Goal: Task Accomplishment & Management: Use online tool/utility

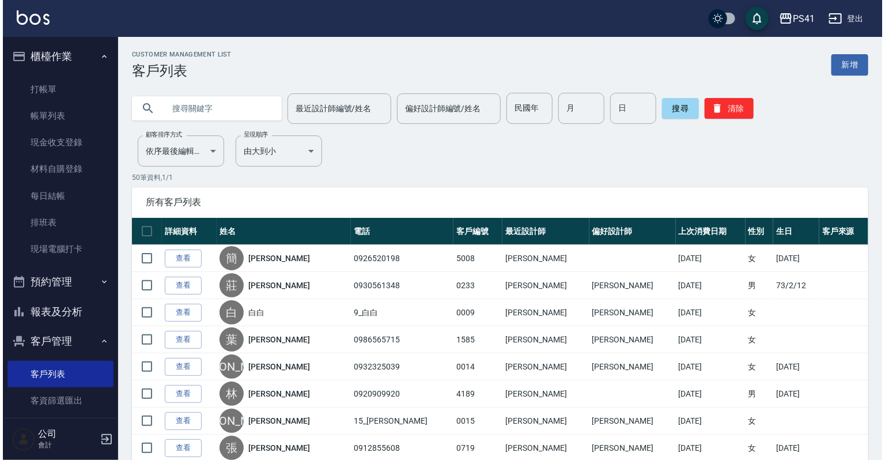
scroll to position [70, 0]
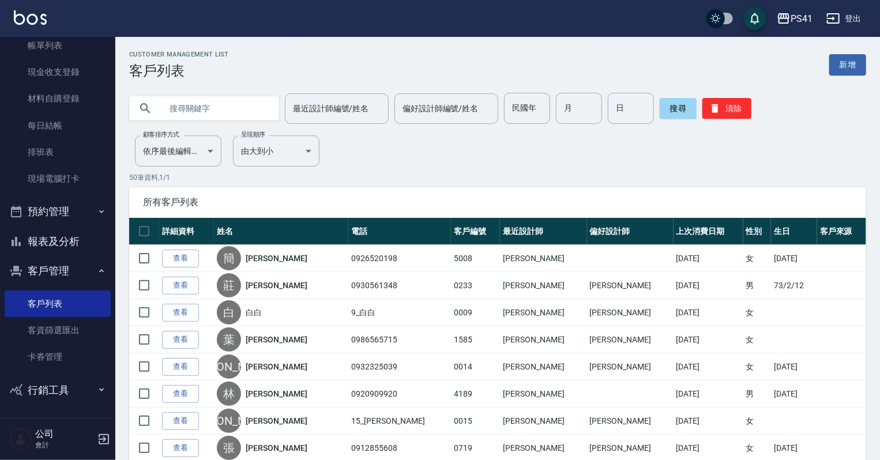
click at [217, 107] on input "text" at bounding box center [215, 108] width 108 height 31
type input "0933013247"
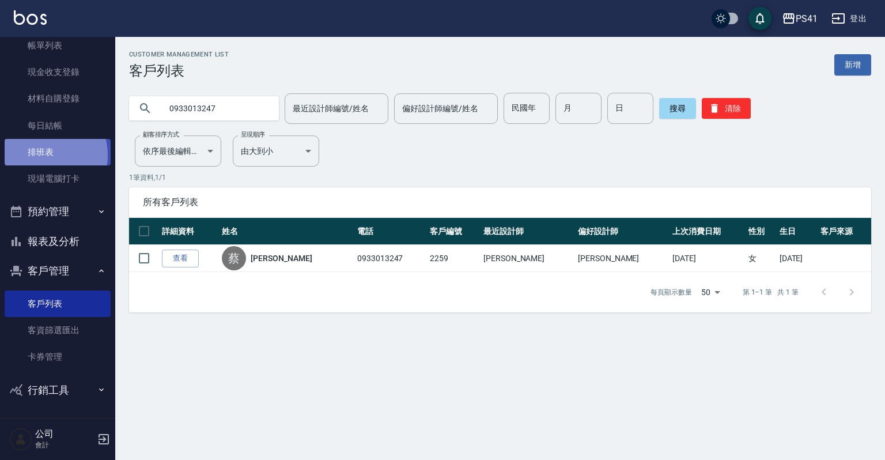
click at [44, 154] on link "排班表" at bounding box center [58, 152] width 106 height 27
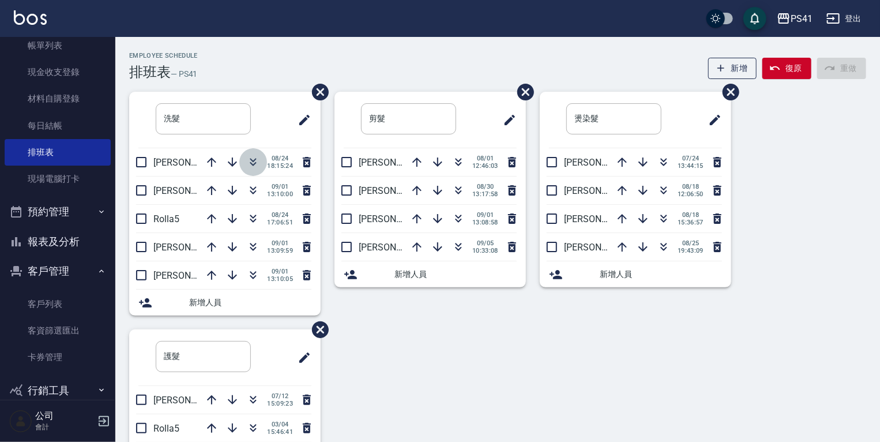
click at [254, 161] on icon "button" at bounding box center [253, 162] width 14 height 14
click at [250, 187] on icon "button" at bounding box center [253, 189] width 6 height 4
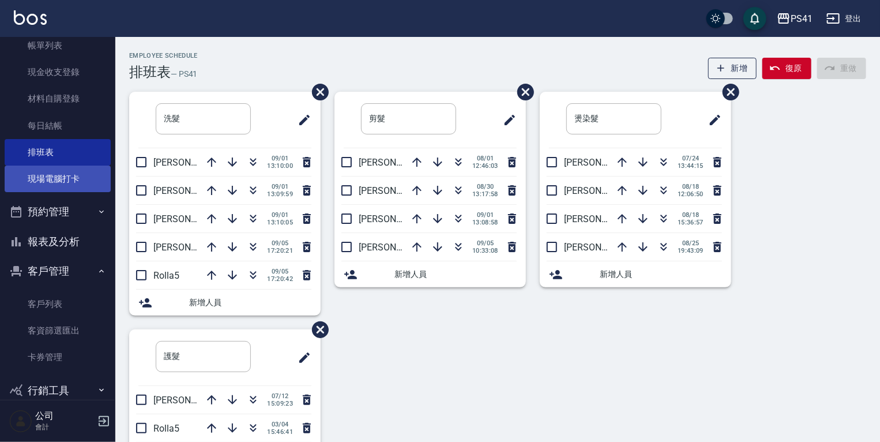
click at [56, 180] on link "現場電腦打卡" at bounding box center [58, 178] width 106 height 27
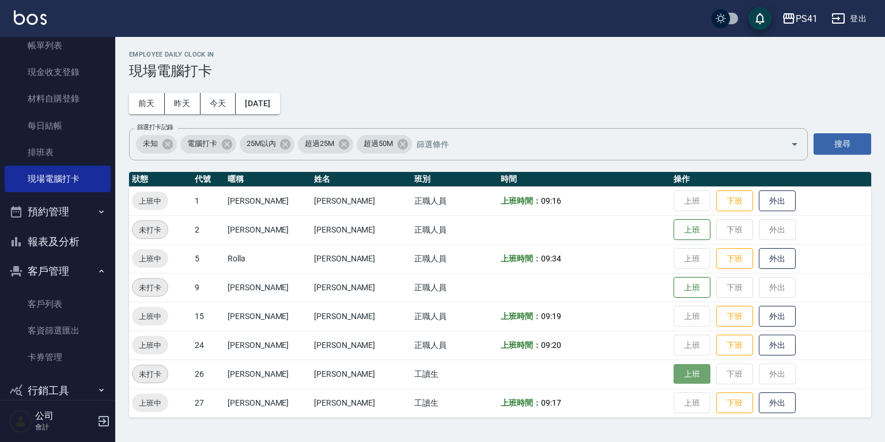
click at [676, 372] on button "上班" at bounding box center [692, 374] width 37 height 20
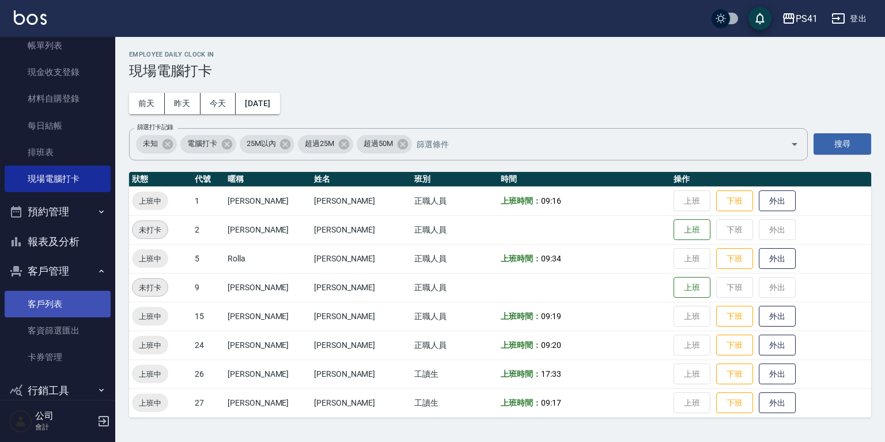
drag, startPoint x: 47, startPoint y: 302, endPoint x: 50, endPoint y: 314, distance: 11.9
click at [47, 303] on link "客戶列表" at bounding box center [58, 304] width 106 height 27
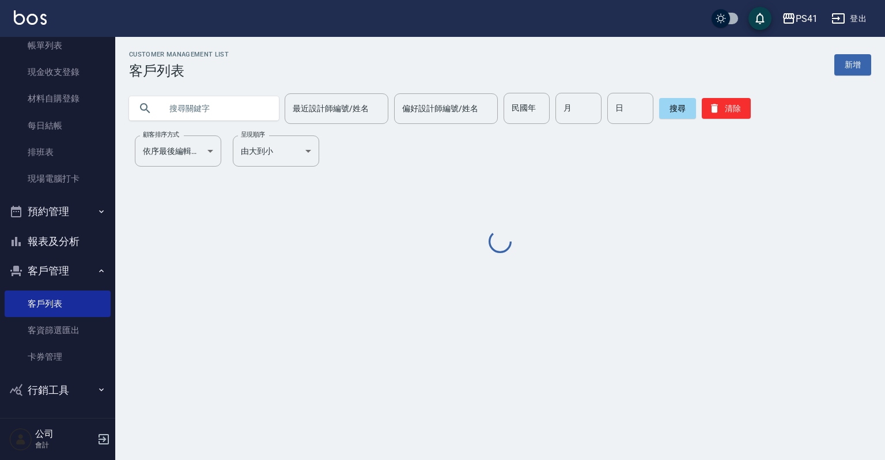
click at [174, 101] on input "text" at bounding box center [215, 108] width 108 height 31
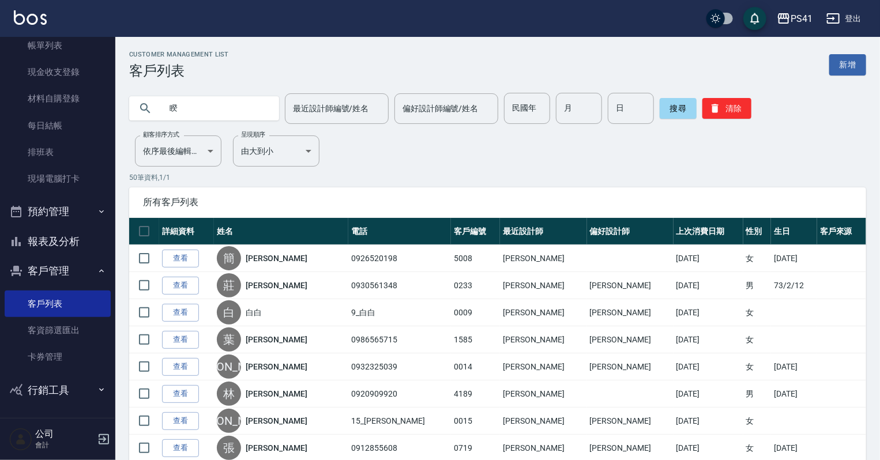
type input "睽"
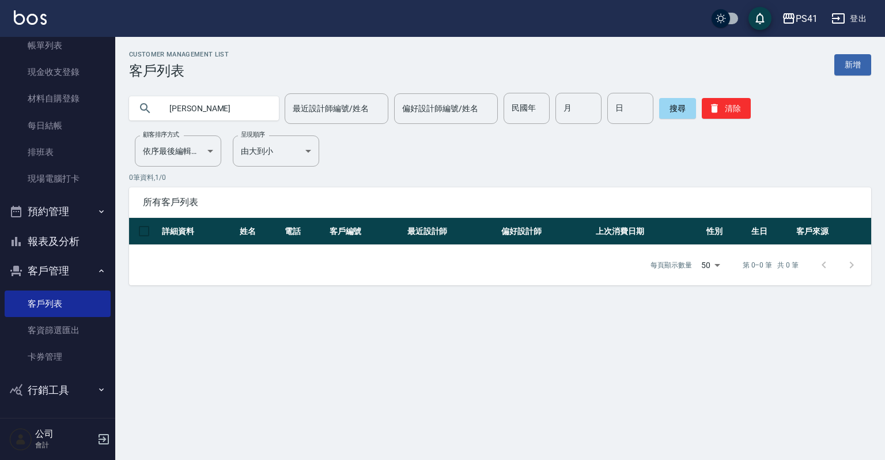
type input "[PERSON_NAME]"
